Goal: Communication & Community: Answer question/provide support

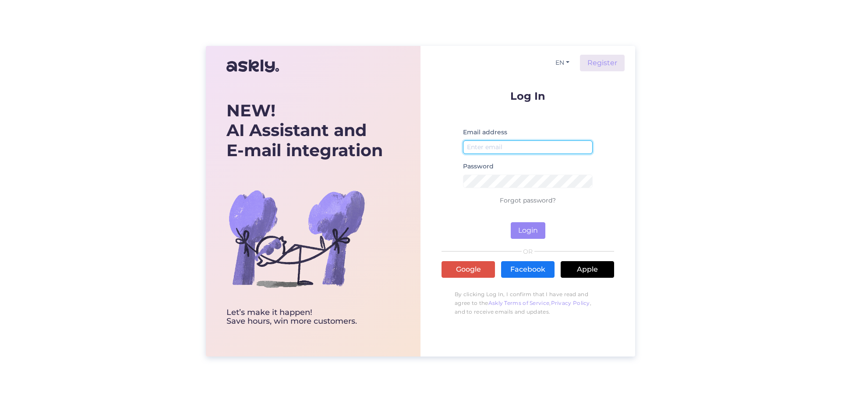
type input "pood@fruitxpress.ee"
click at [534, 239] on div "Log In Email address pood@fruitxpress.ee Password Forgot password? Login OR Goo…" at bounding box center [527, 206] width 173 height 230
click at [536, 233] on button "Login" at bounding box center [528, 230] width 35 height 17
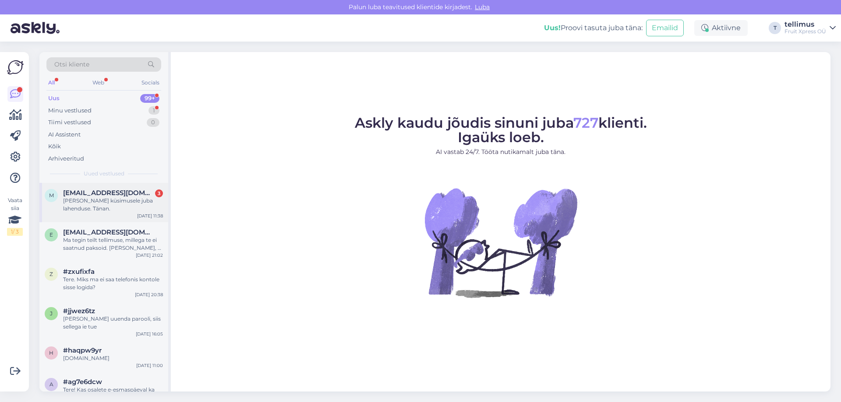
click at [122, 201] on div "[PERSON_NAME] küsimusele juba lahenduse. Tänan." at bounding box center [113, 205] width 100 height 16
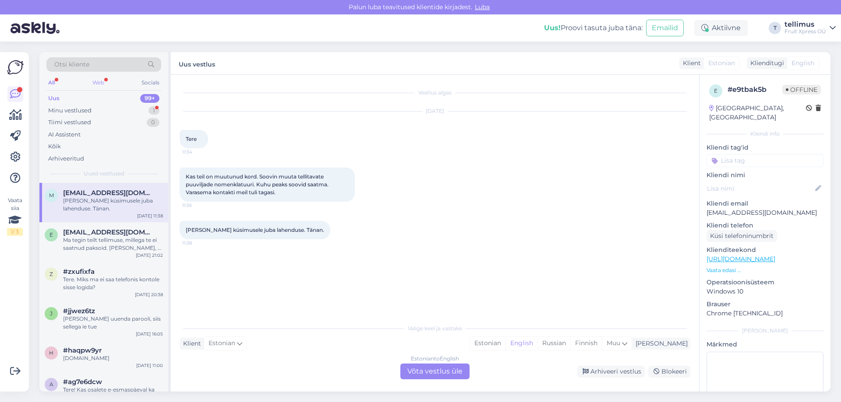
click at [101, 83] on div "Web" at bounding box center [98, 82] width 15 height 11
click at [110, 115] on div "Minu vestlused 1" at bounding box center [103, 111] width 115 height 12
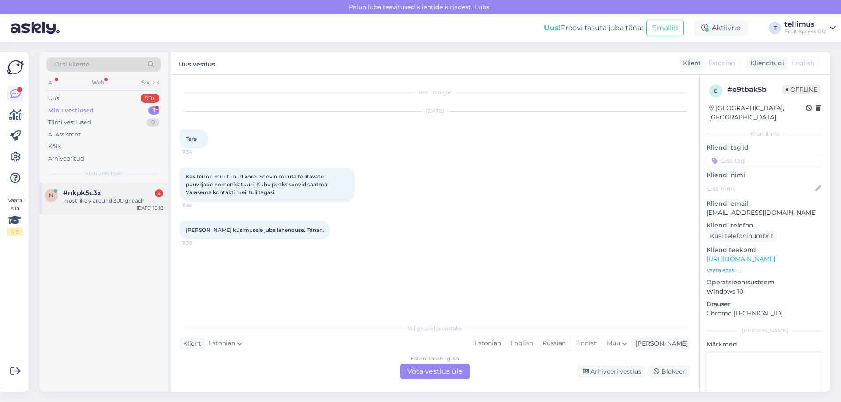
click at [105, 198] on div "most likely around 300 gr each" at bounding box center [113, 201] width 100 height 8
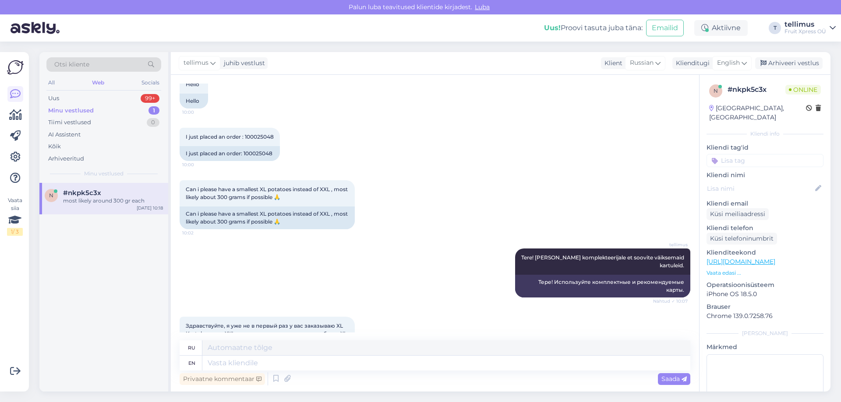
scroll to position [912, 0]
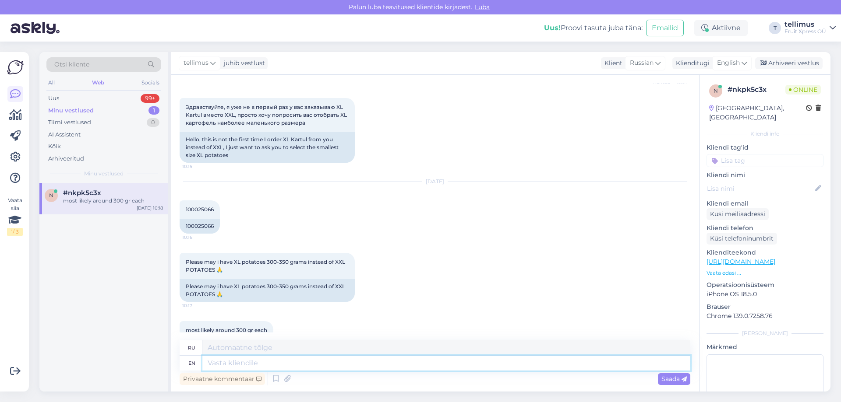
click at [268, 363] on textarea at bounding box center [446, 363] width 488 height 15
type textarea "p"
type textarea "Palun"
type textarea "Палун"
type textarea "Palun helistage"
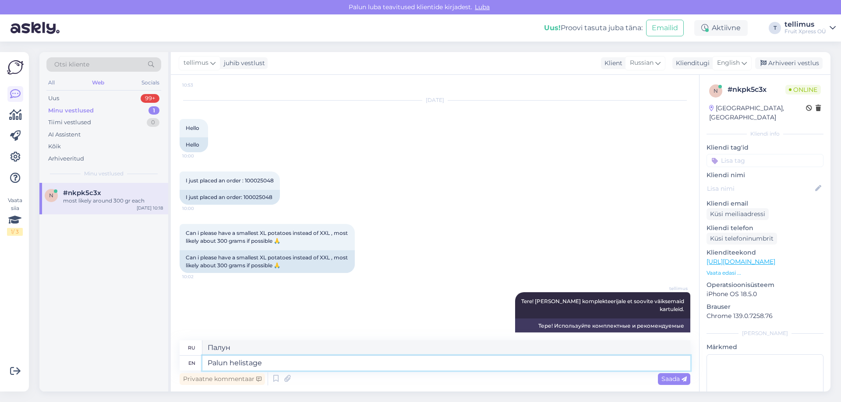
scroll to position [606, 0]
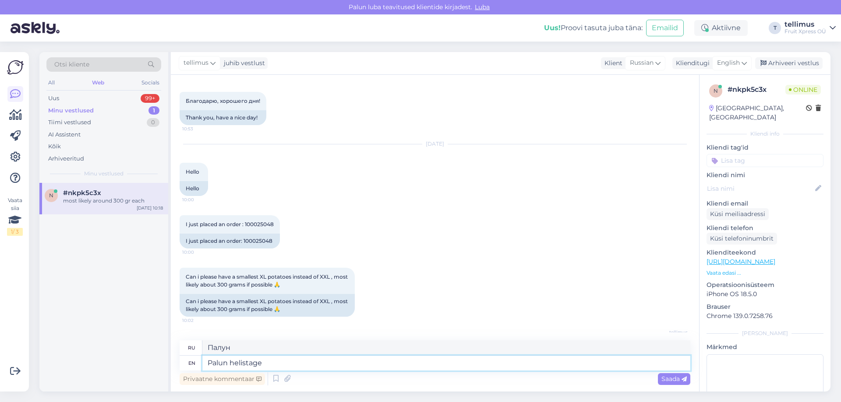
type textarea "Палун вертолетная площадка"
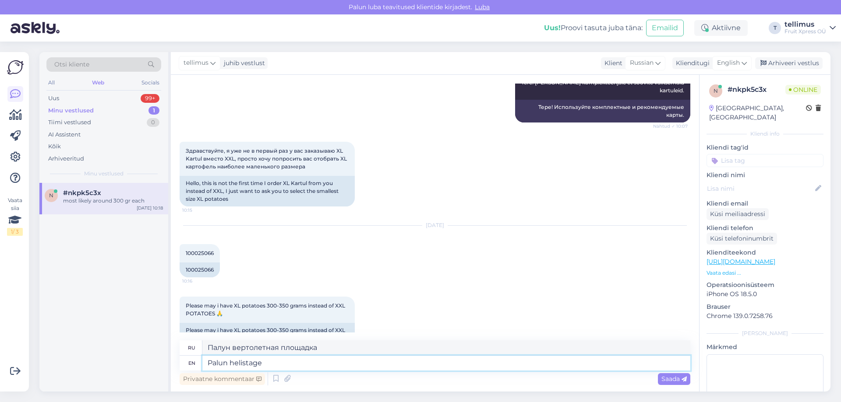
type textarea "Palun helistage"
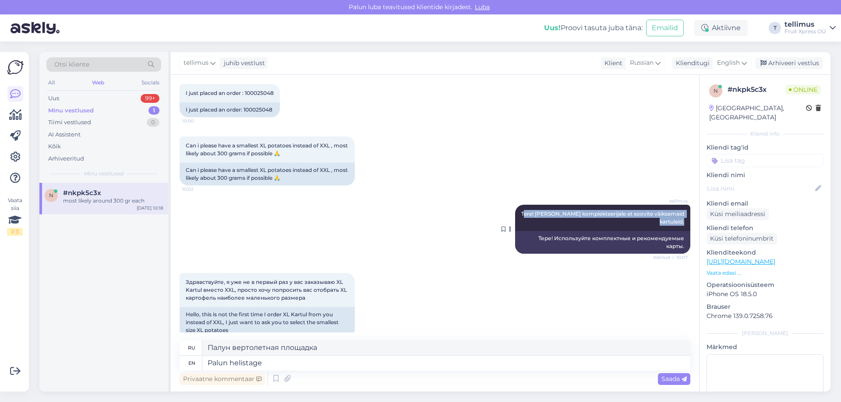
drag, startPoint x: 522, startPoint y: 190, endPoint x: 683, endPoint y: 202, distance: 160.7
click at [683, 205] on div "tellimus Tere! Lisan märkuse komplekteerijale et soovite väiksemaid kartuleid. …" at bounding box center [602, 218] width 175 height 26
click at [611, 205] on div "tellimus Tere! Lisan märkuse komplekteerijale et soovite väiksemaid kartuleid. …" at bounding box center [602, 218] width 175 height 26
drag, startPoint x: 520, startPoint y: 190, endPoint x: 621, endPoint y: 194, distance: 100.8
click at [621, 205] on div "tellimus Tere! Lisan märkuse komplekteerijale et soovite väiksemaid kartuleid. …" at bounding box center [602, 218] width 175 height 26
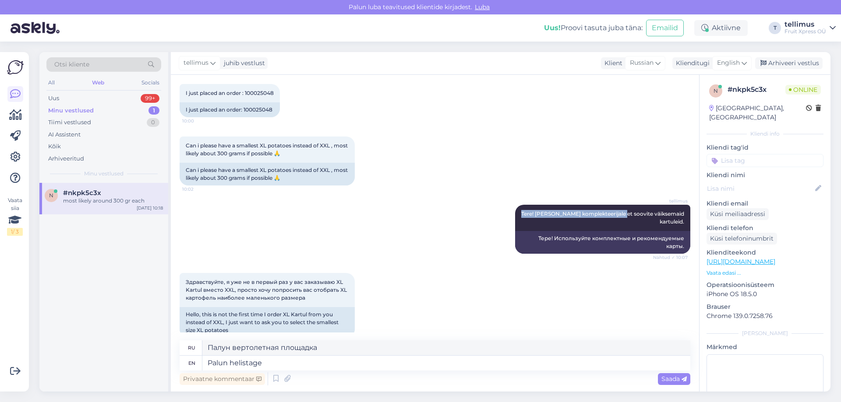
copy span "Tere! [PERSON_NAME] komplekteerijale"
drag, startPoint x: 295, startPoint y: 361, endPoint x: 184, endPoint y: 352, distance: 111.6
click at [184, 355] on div "ru Палун вертолетная площадка en Palun helistage" at bounding box center [435, 356] width 511 height 30
paste textarea "Tere! [PERSON_NAME] komplekteerijale"
type textarea "Tere! [PERSON_NAME] komplekteerijale"
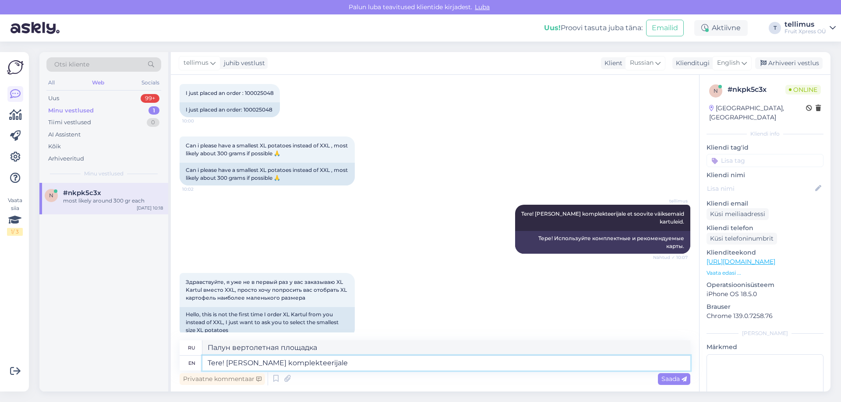
type textarea "Тере! [PERSON_NAME] komplekteerijale"
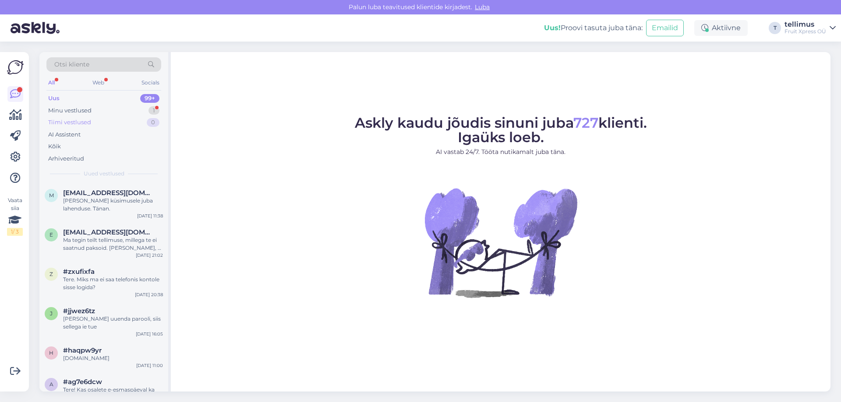
click at [107, 117] on div "Tiimi vestlused 0" at bounding box center [103, 122] width 115 height 12
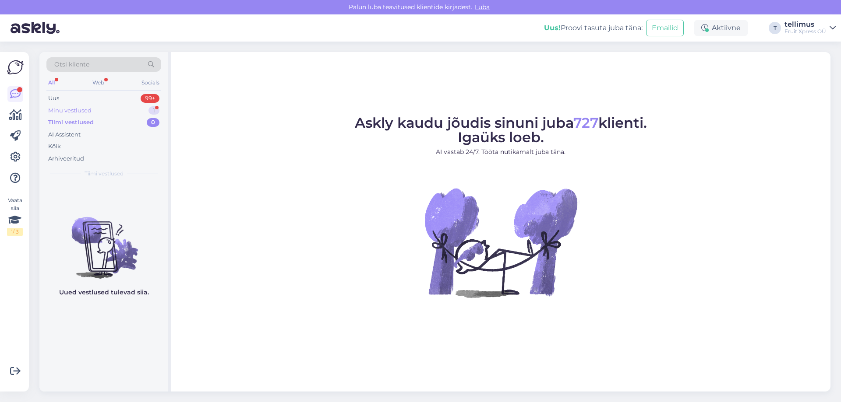
click at [109, 108] on div "Minu vestlused 1" at bounding box center [103, 111] width 115 height 12
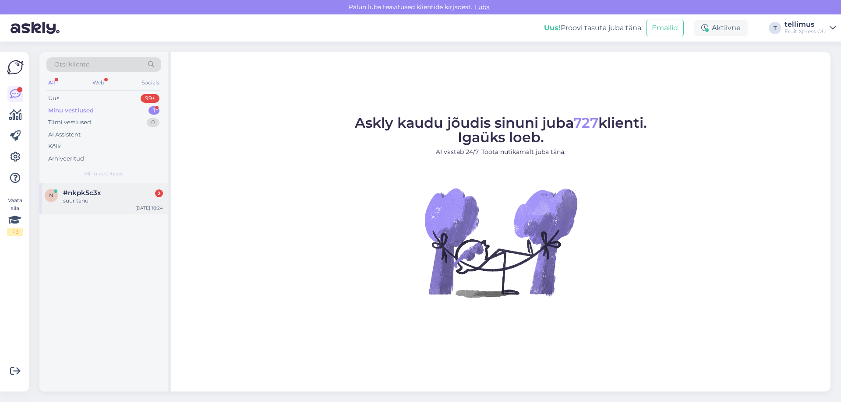
click at [118, 199] on div "suur tanu" at bounding box center [113, 201] width 100 height 8
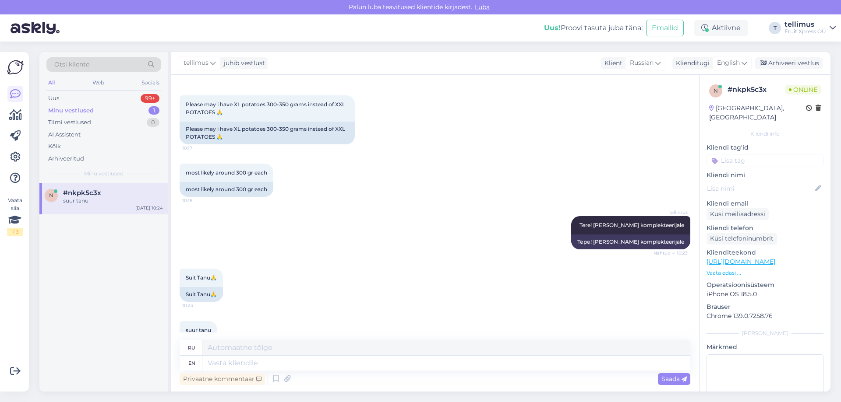
scroll to position [938, 0]
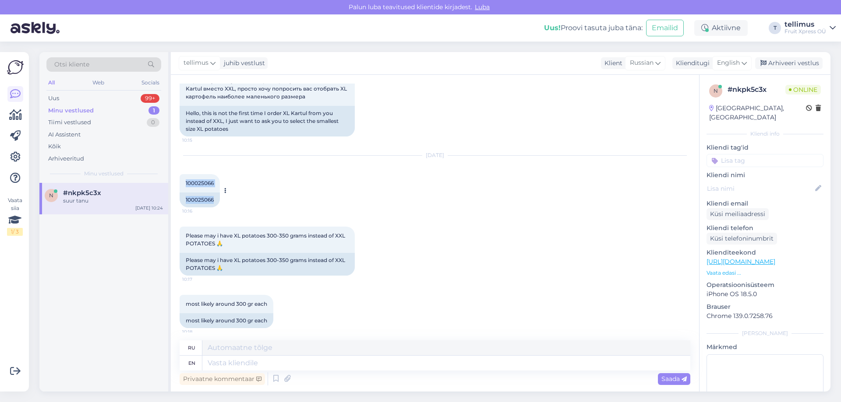
drag, startPoint x: 185, startPoint y: 151, endPoint x: 227, endPoint y: 155, distance: 42.2
click at [220, 174] on div "100025066 10:16 100025066" at bounding box center [200, 190] width 40 height 33
click at [218, 174] on div "100025066 10:16" at bounding box center [200, 183] width 40 height 18
click at [216, 174] on div "100025066 10:16" at bounding box center [200, 183] width 40 height 18
drag, startPoint x: 213, startPoint y: 151, endPoint x: 183, endPoint y: 150, distance: 29.4
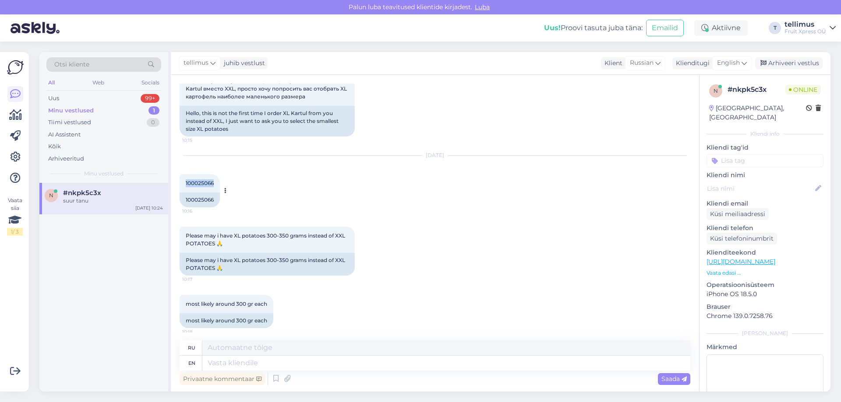
click at [183, 174] on div "100025066 10:16" at bounding box center [200, 183] width 40 height 18
copy span "100025066"
